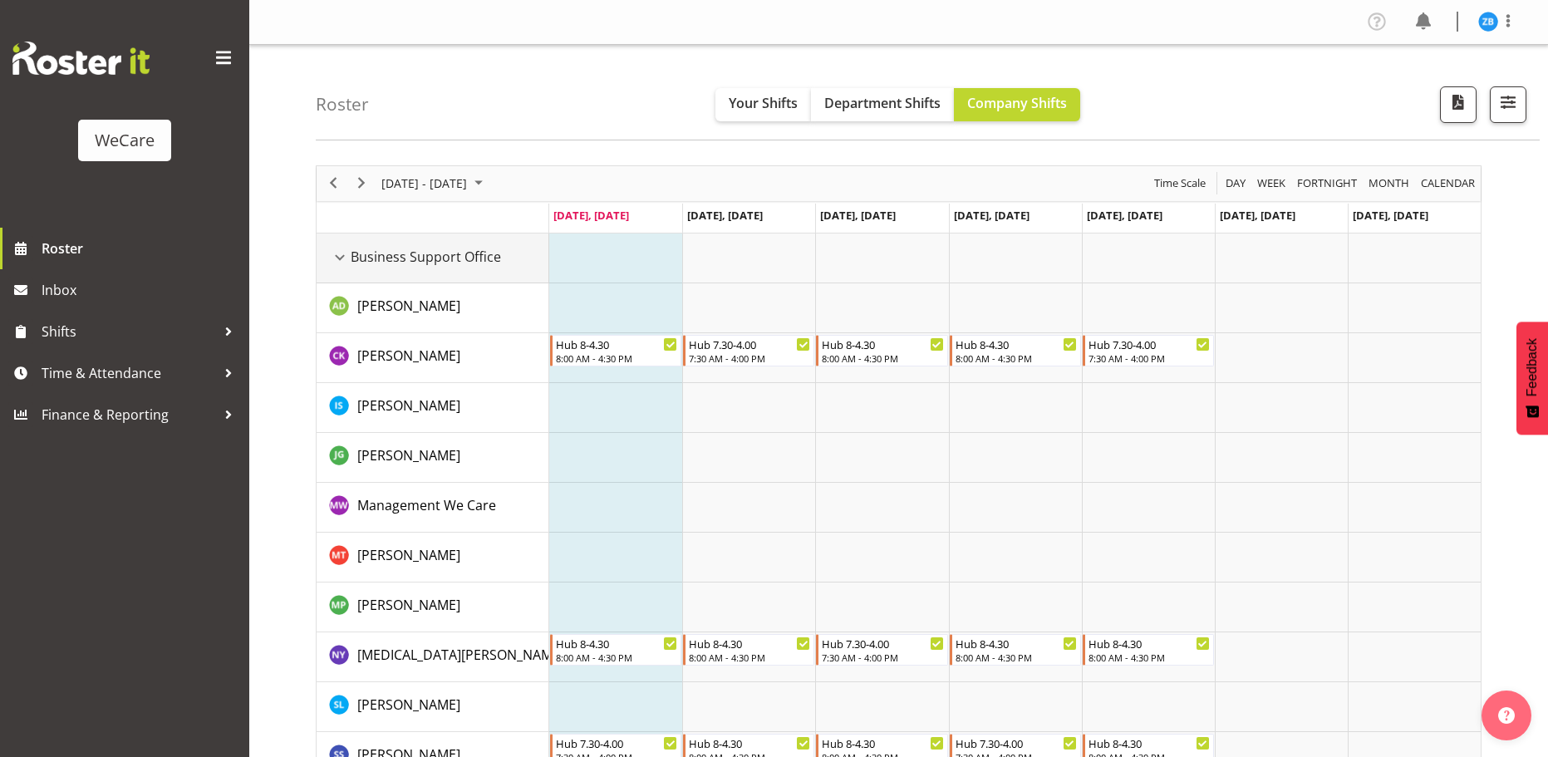
click at [351, 259] on span "Business Support Office" at bounding box center [426, 257] width 150 height 20
click at [342, 257] on div "Business Support Office resource" at bounding box center [340, 258] width 22 height 22
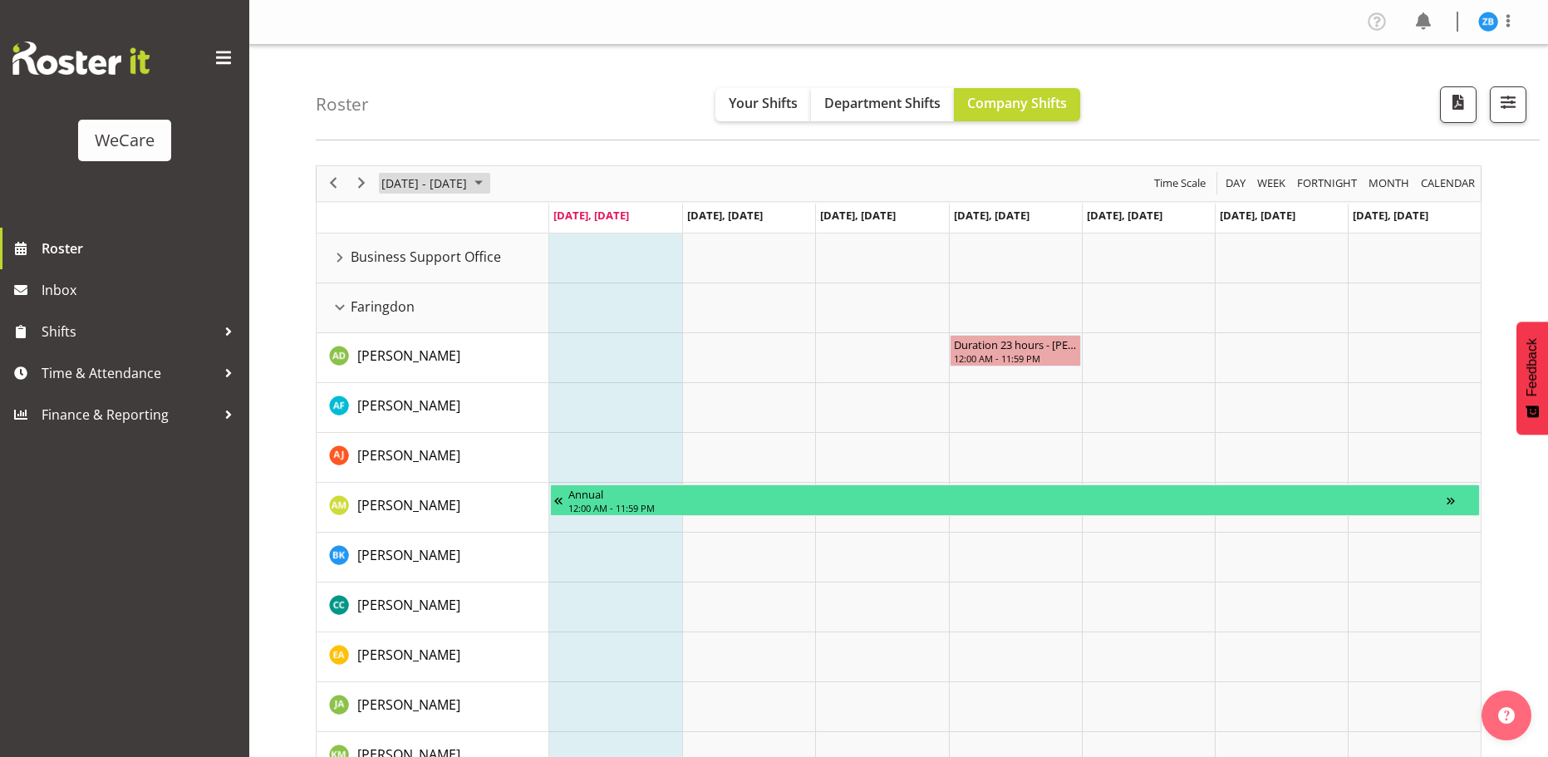
click at [446, 188] on span "[DATE] - [DATE]" at bounding box center [424, 183] width 89 height 21
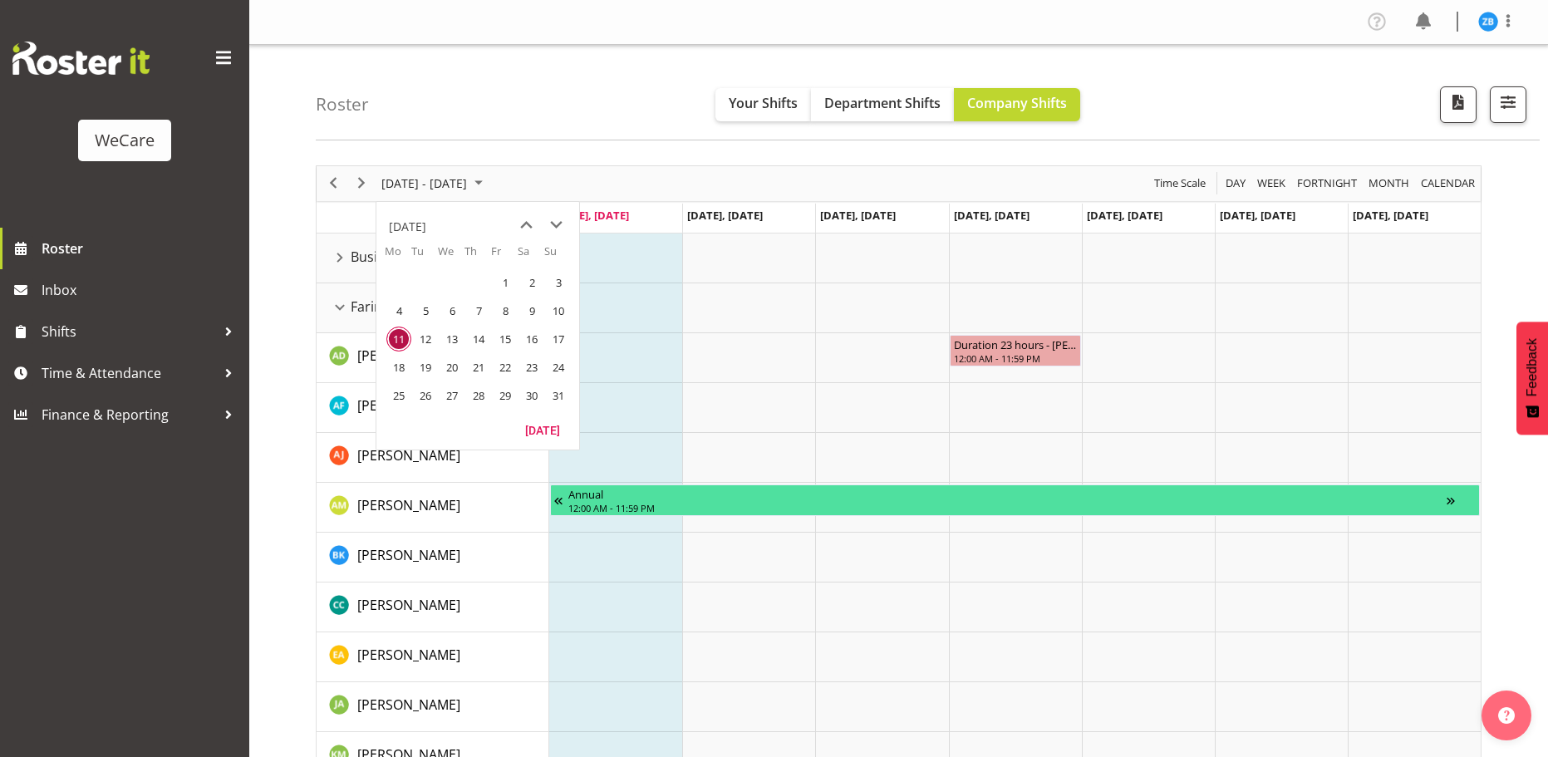
click at [671, 337] on td "Timeline Week of August 11, 2025" at bounding box center [615, 358] width 133 height 50
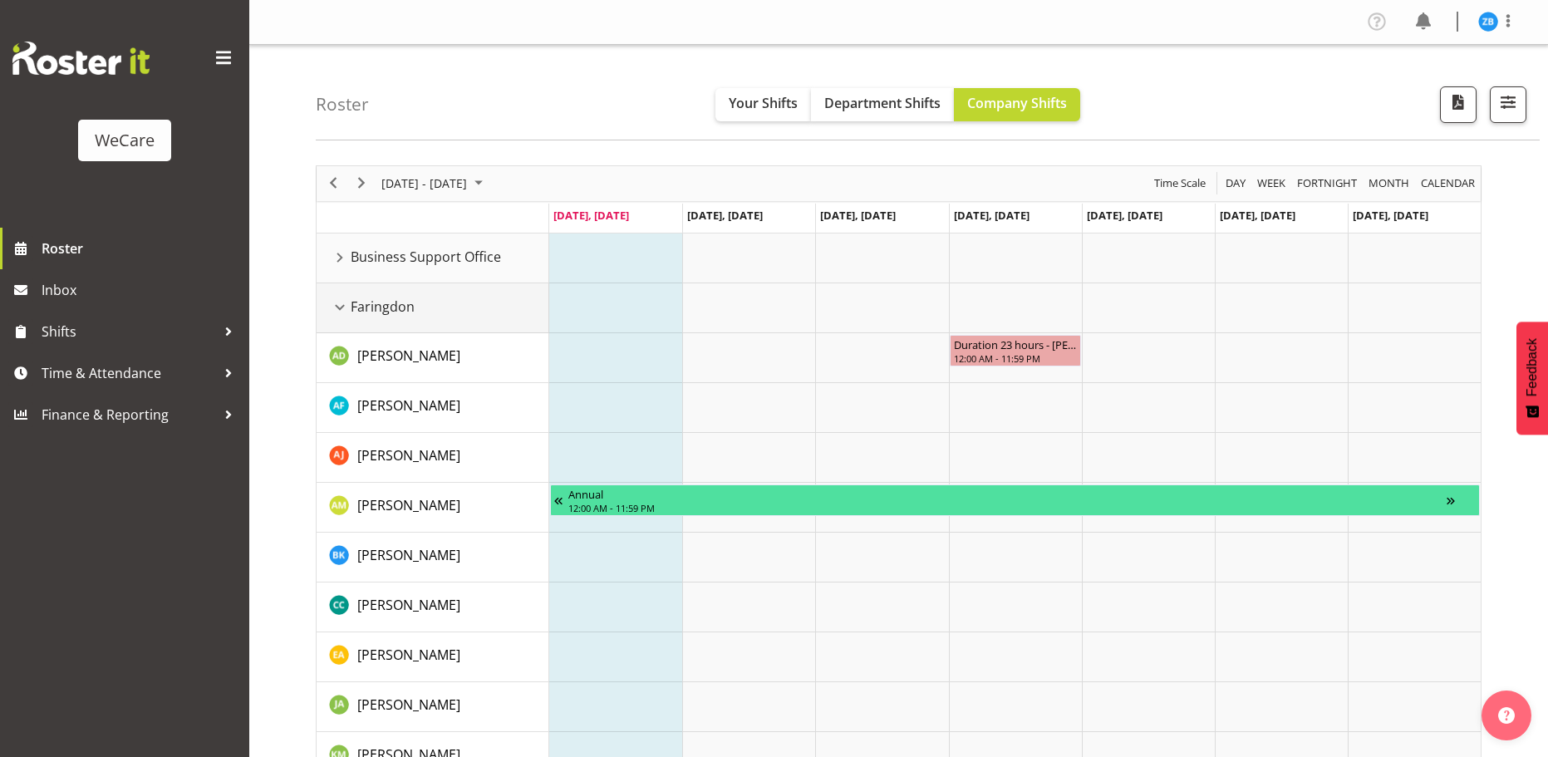
click at [341, 306] on div "Faringdon resource" at bounding box center [340, 308] width 22 height 22
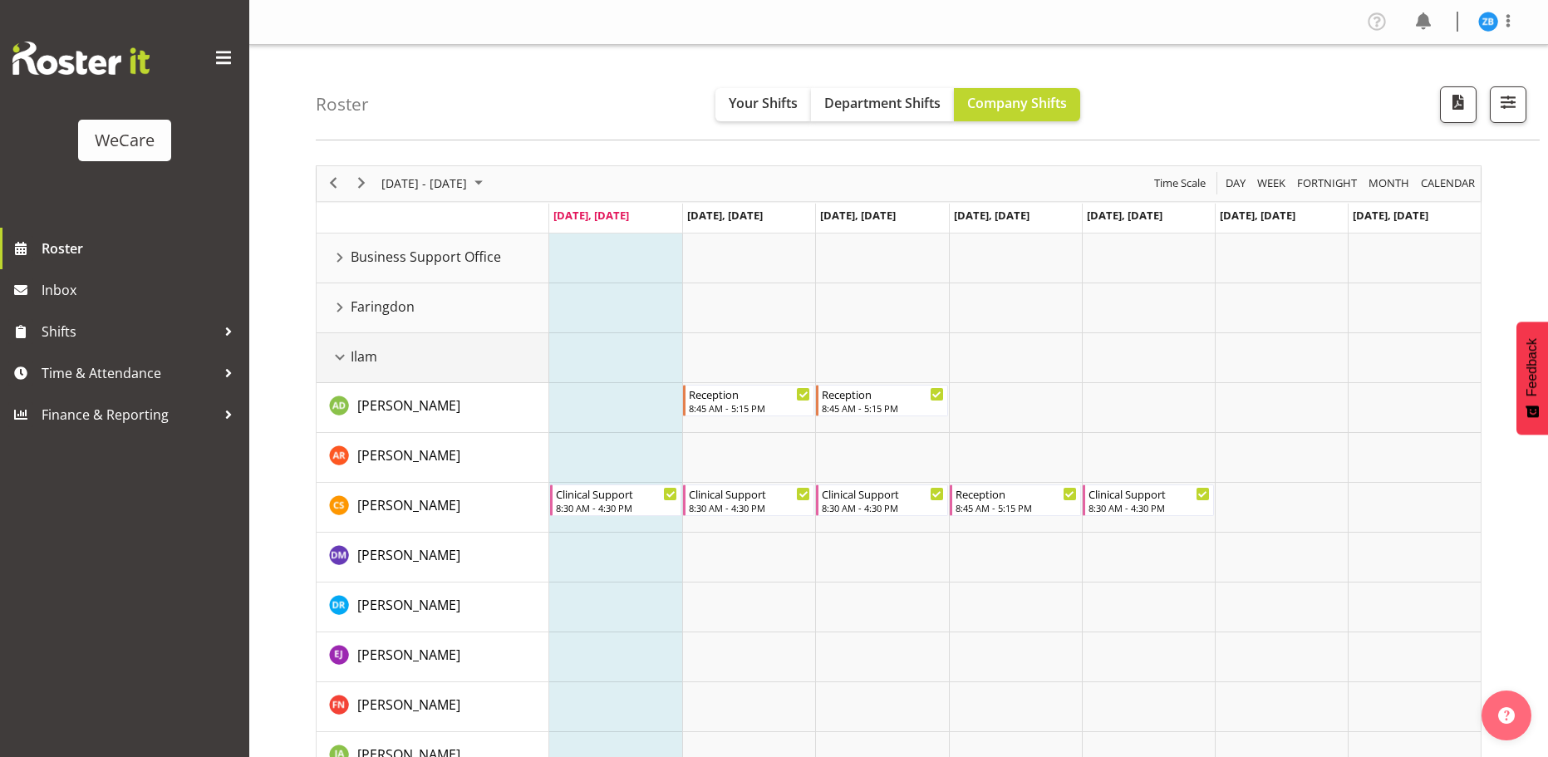
click at [341, 353] on div "Ilam resource" at bounding box center [340, 357] width 22 height 22
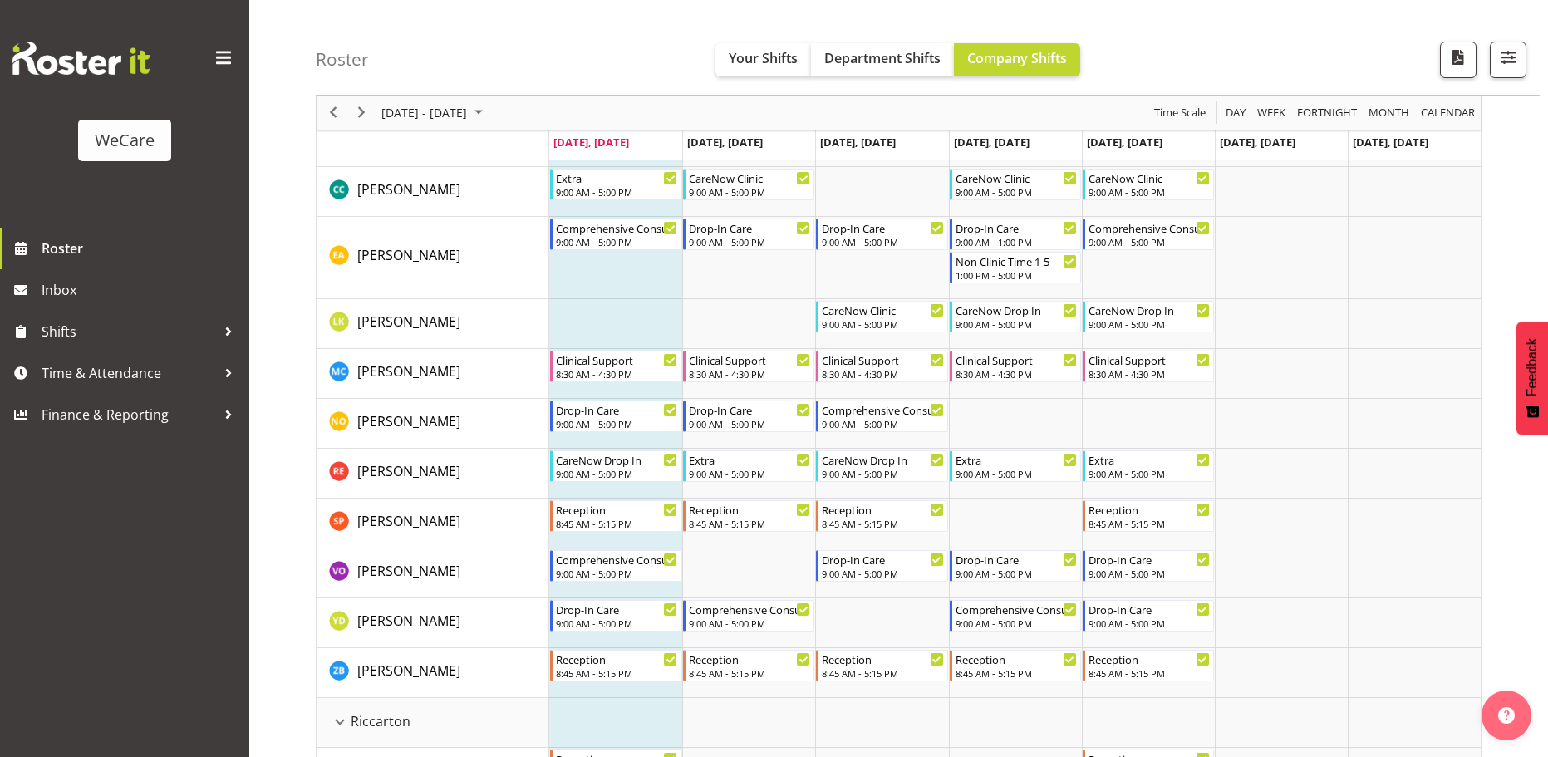
scroll to position [499, 0]
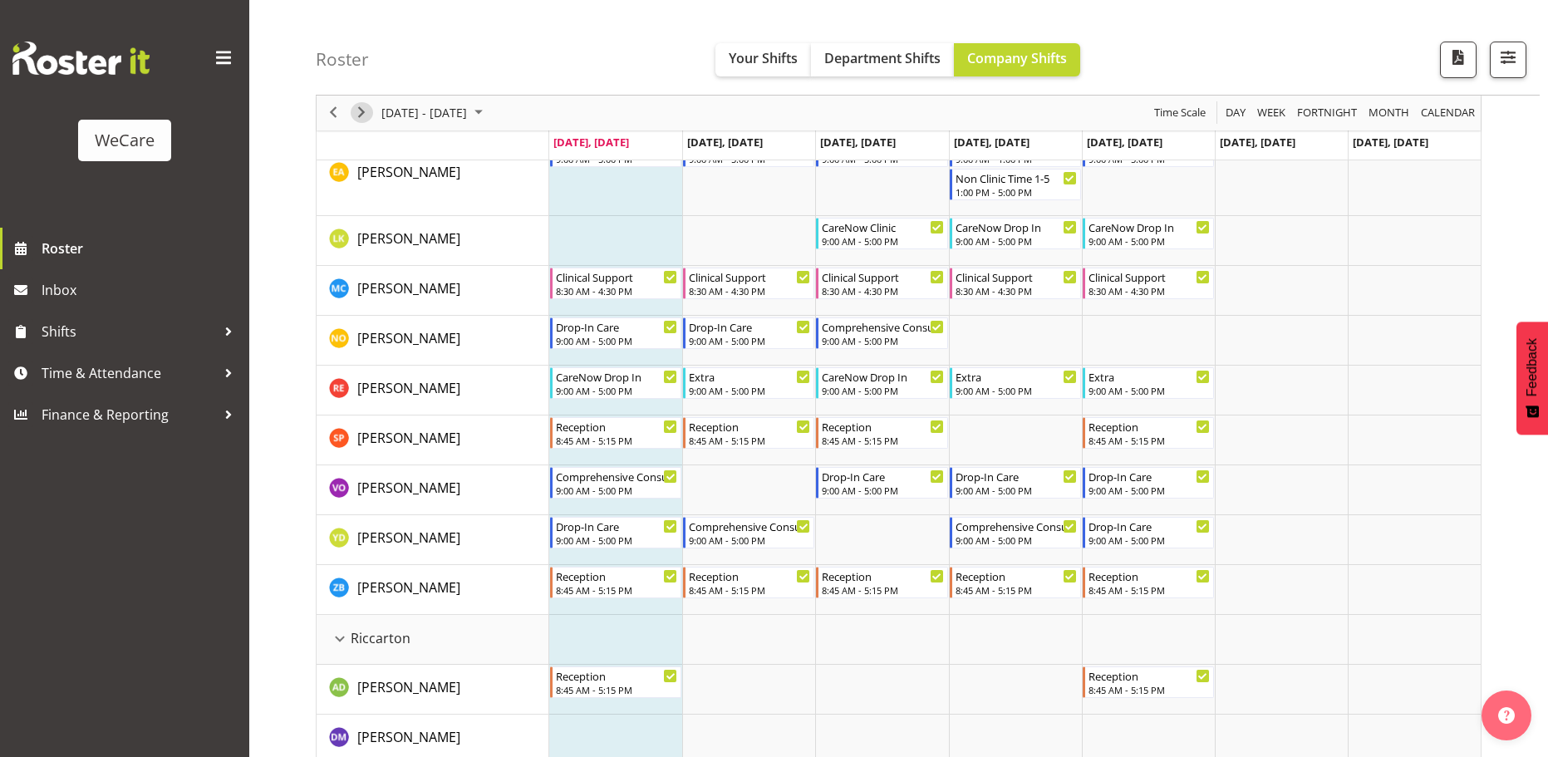
click at [366, 109] on span "Next" at bounding box center [361, 113] width 20 height 21
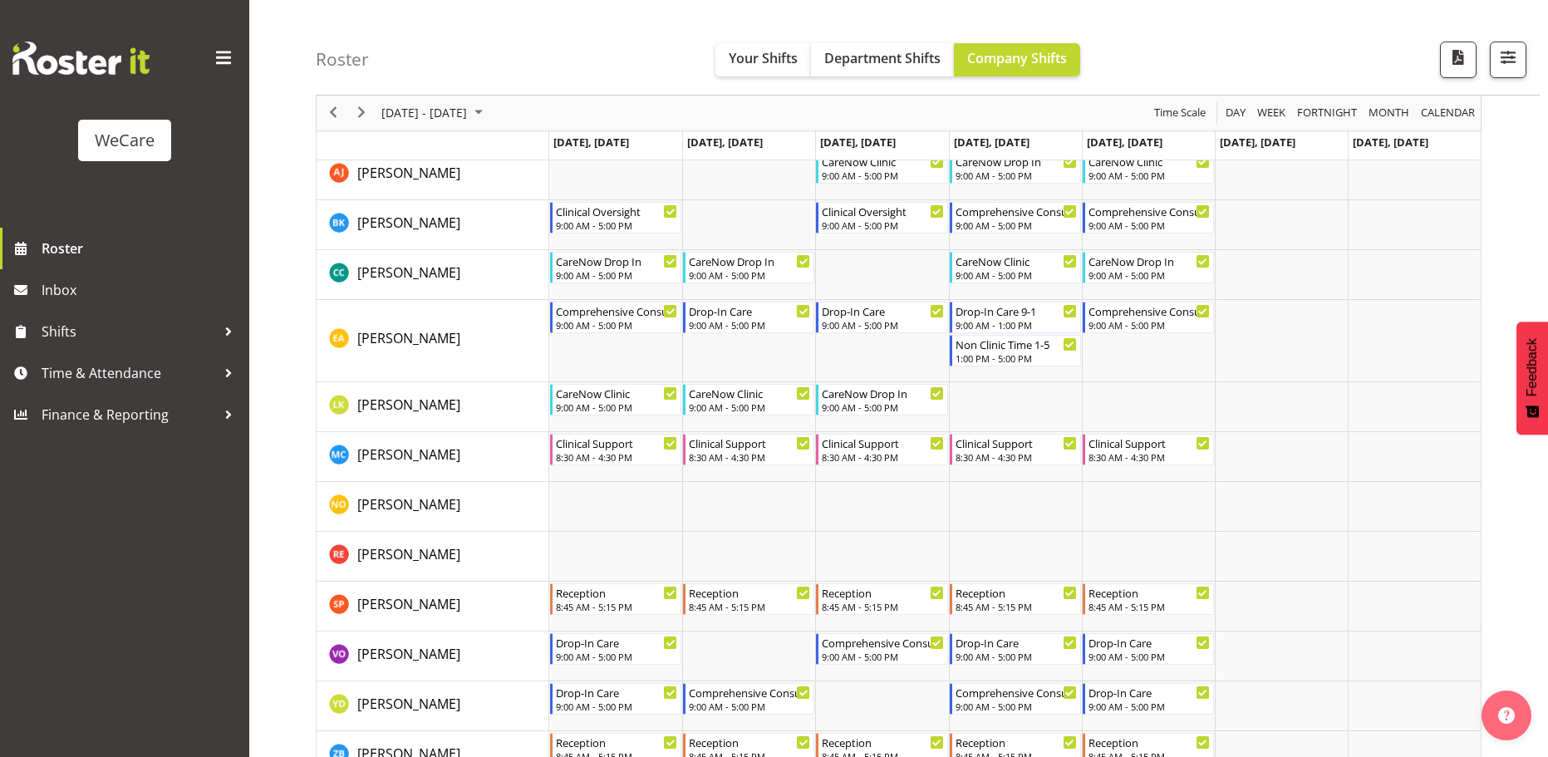
scroll to position [3158, 0]
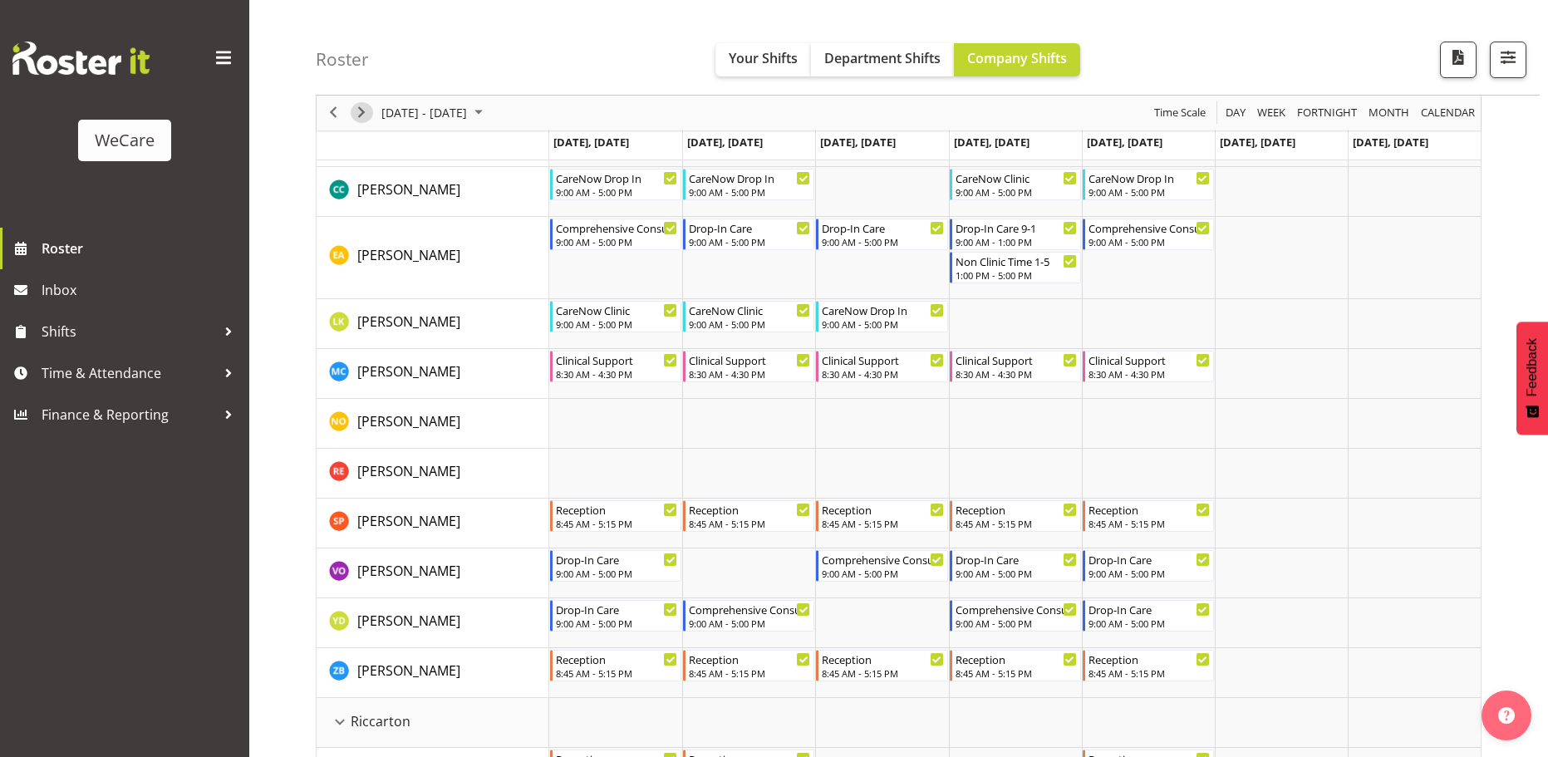
click at [356, 117] on span "Next" at bounding box center [361, 113] width 20 height 21
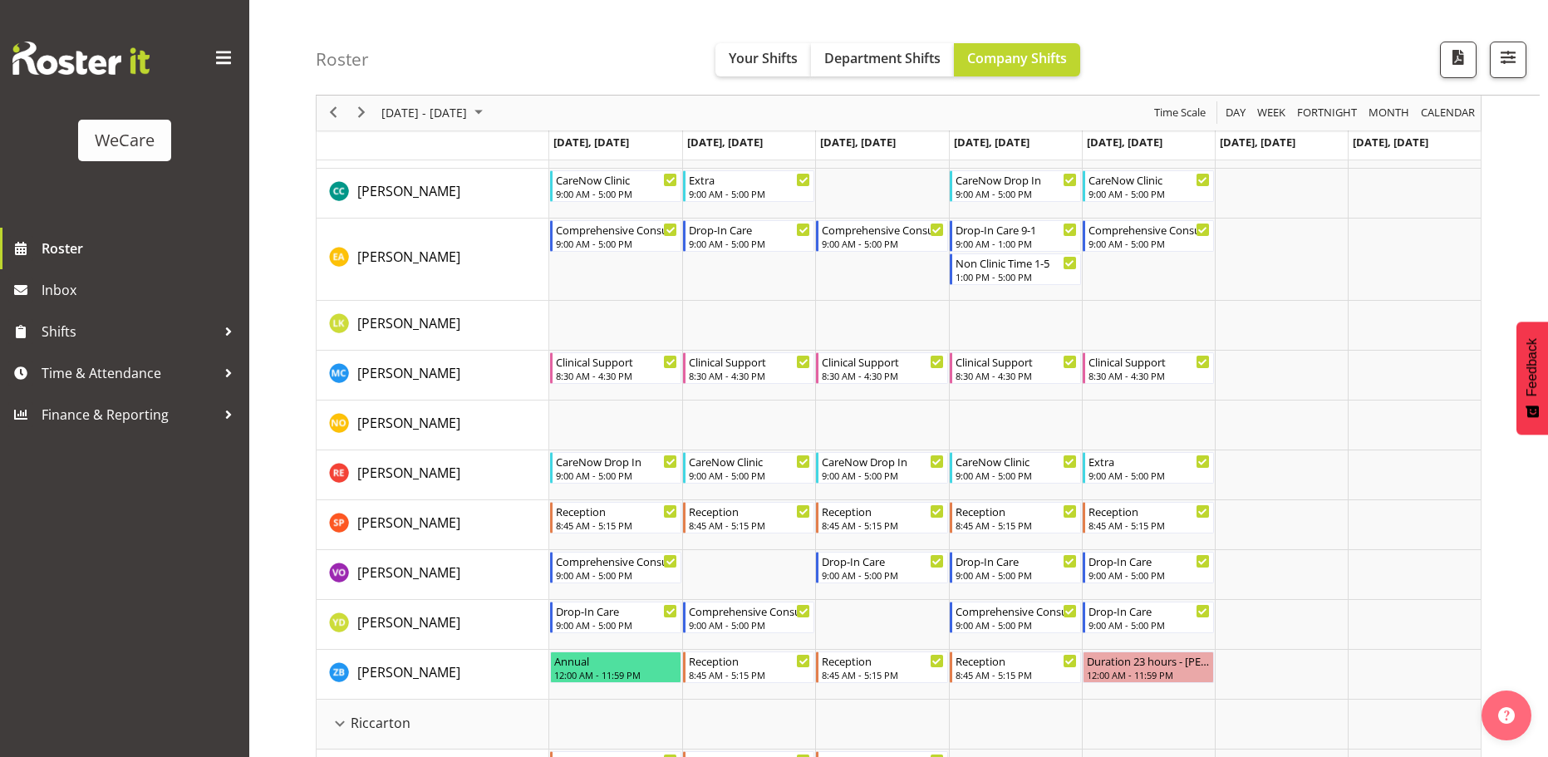
scroll to position [3158, 0]
click at [371, 114] on button "Next" at bounding box center [362, 113] width 22 height 21
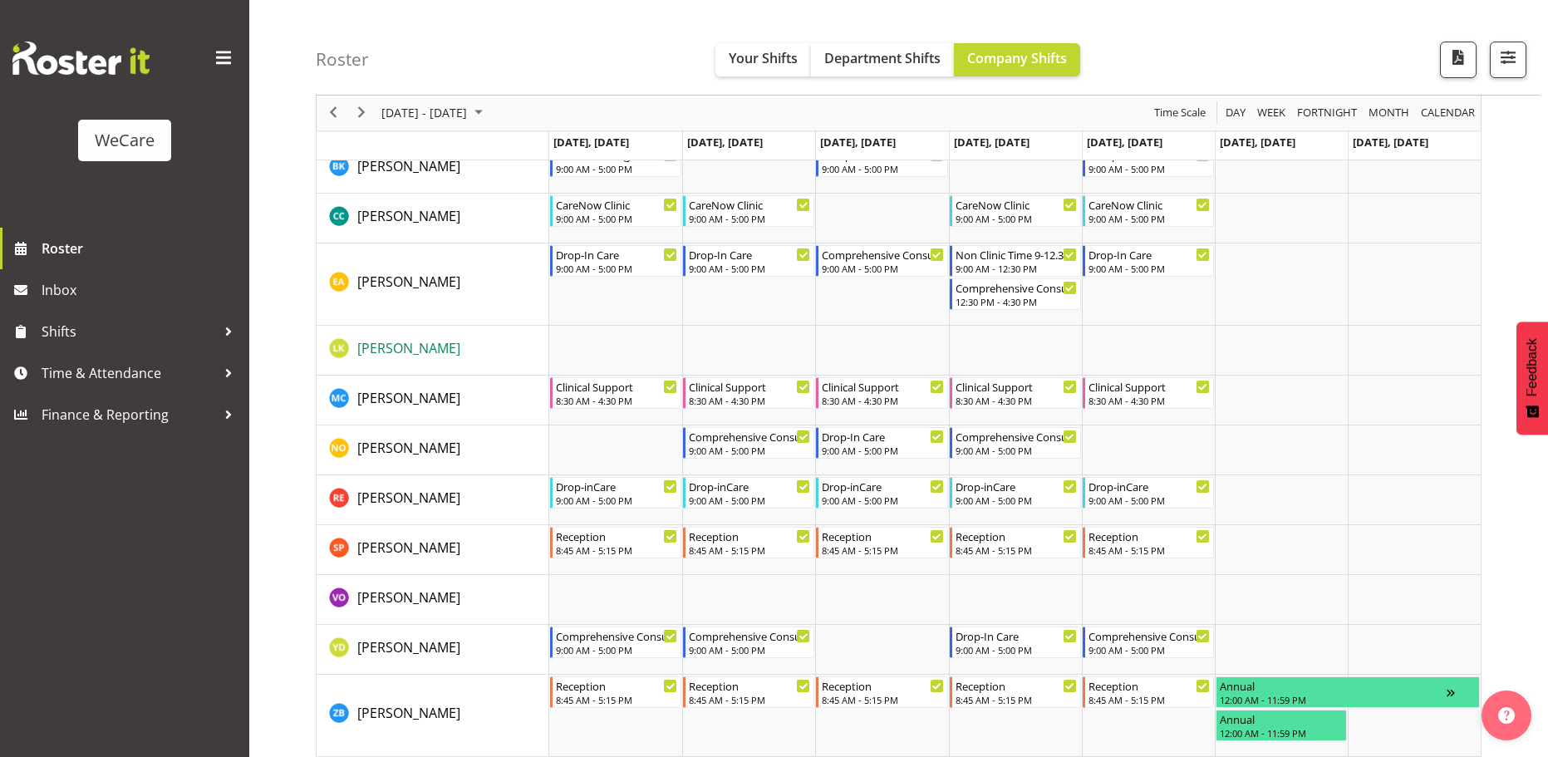
scroll to position [3158, 0]
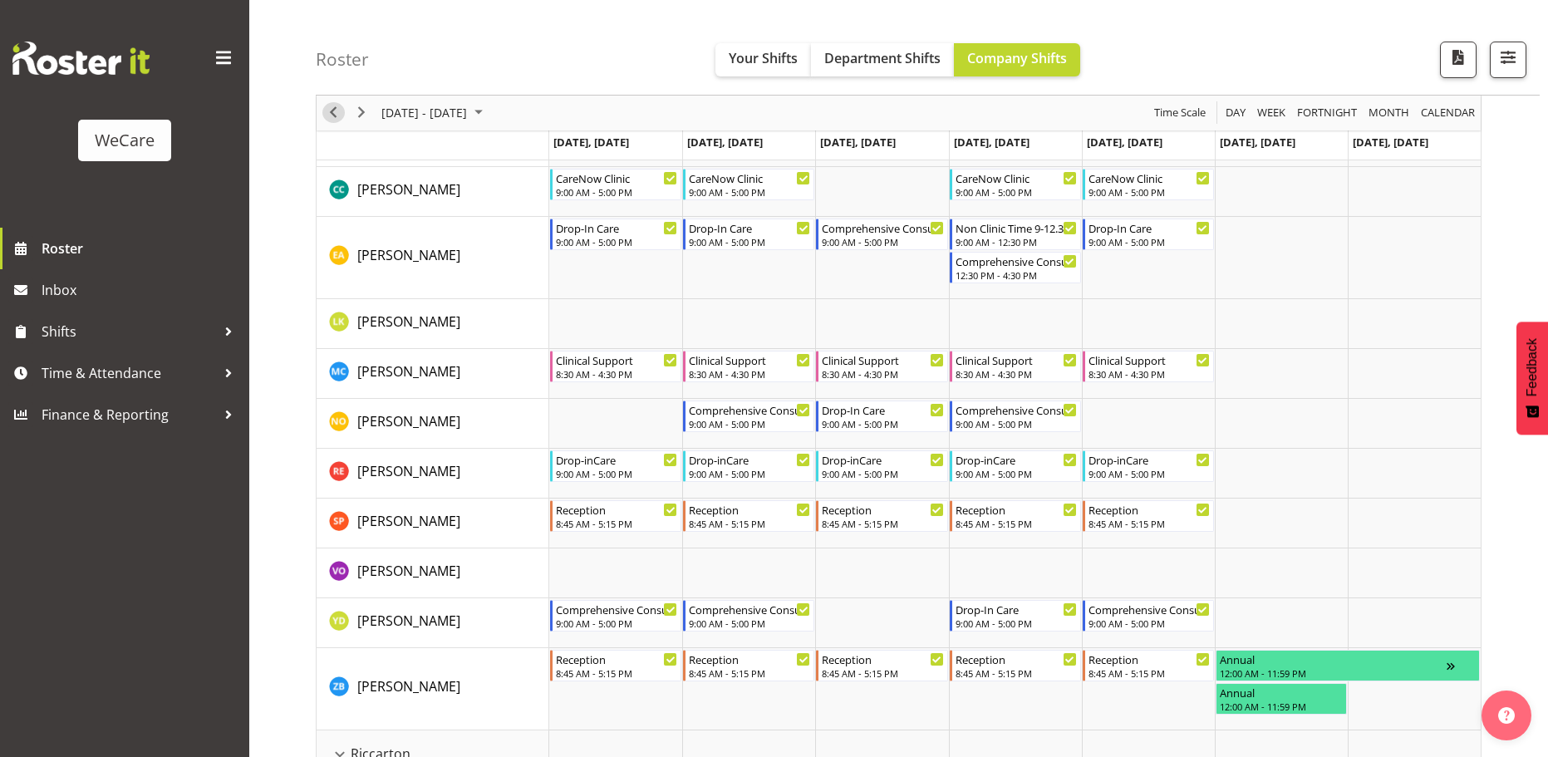
drag, startPoint x: 330, startPoint y: 119, endPoint x: 892, endPoint y: 405, distance: 631.4
click at [330, 119] on span "Previous" at bounding box center [333, 113] width 20 height 21
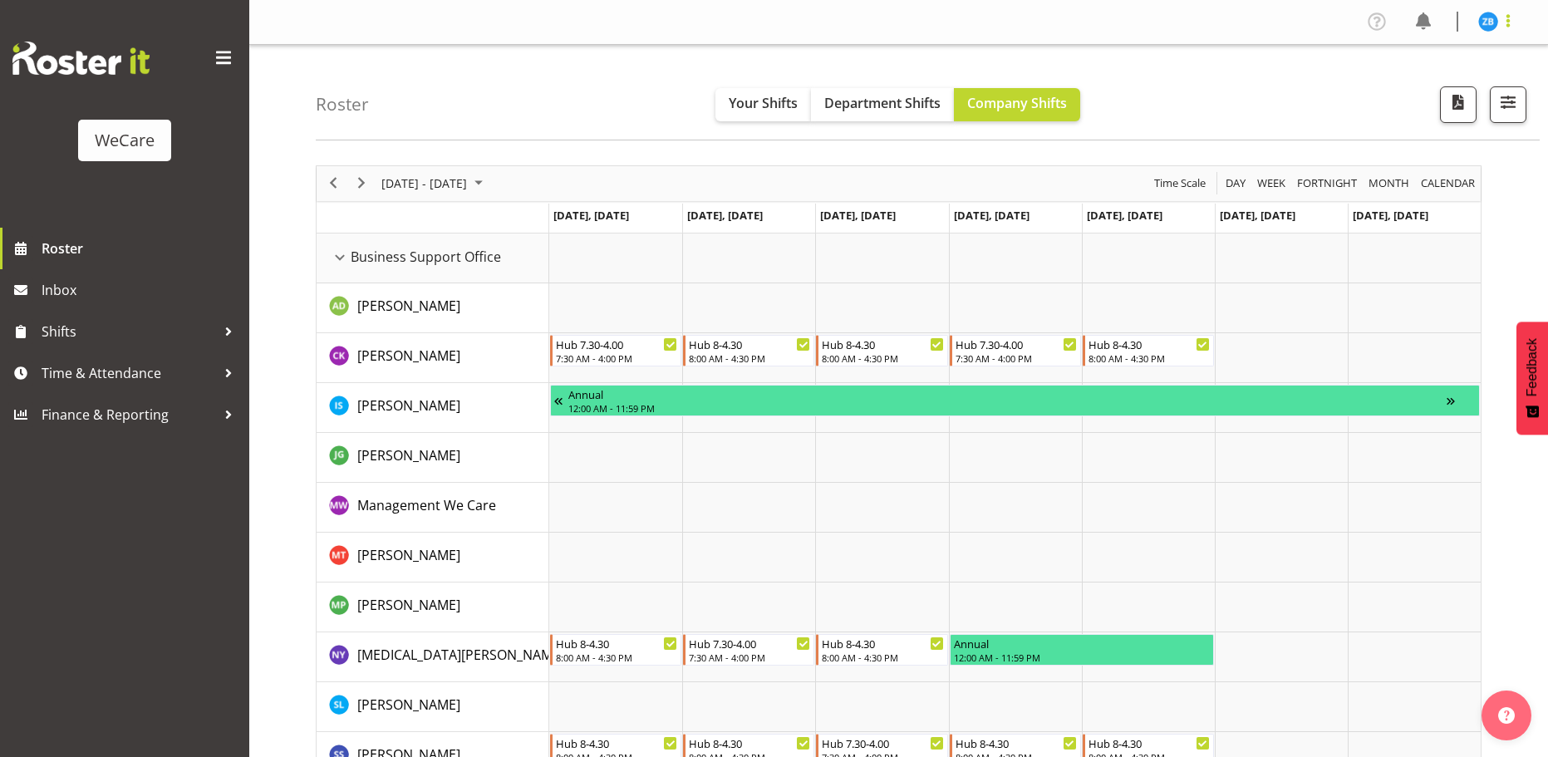
click at [1506, 18] on span at bounding box center [1508, 21] width 20 height 20
click at [1438, 87] on link "Log Out" at bounding box center [1439, 87] width 160 height 30
